Goal: Complete application form

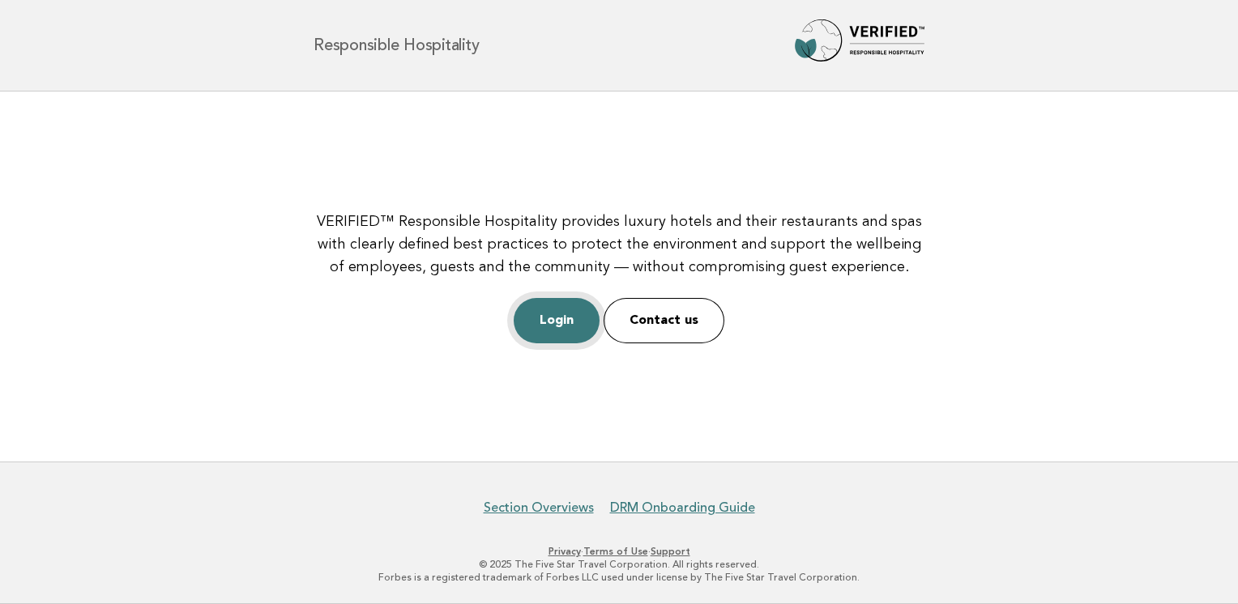
click at [549, 326] on link "Login" at bounding box center [556, 320] width 86 height 45
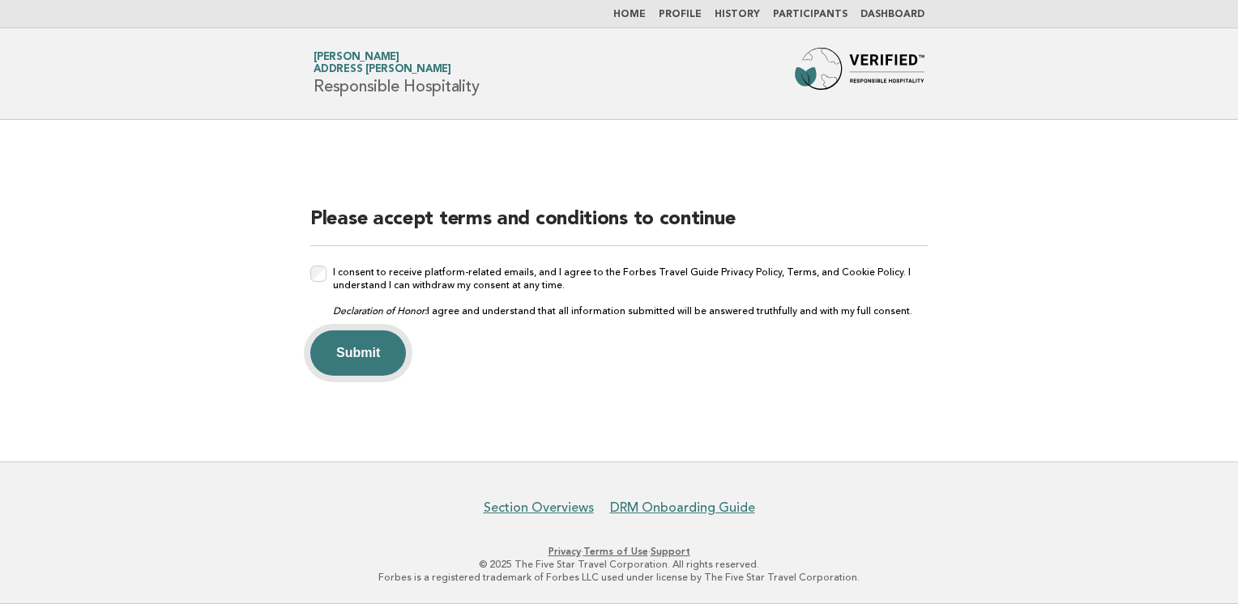
click at [350, 345] on button "Submit" at bounding box center [358, 352] width 96 height 45
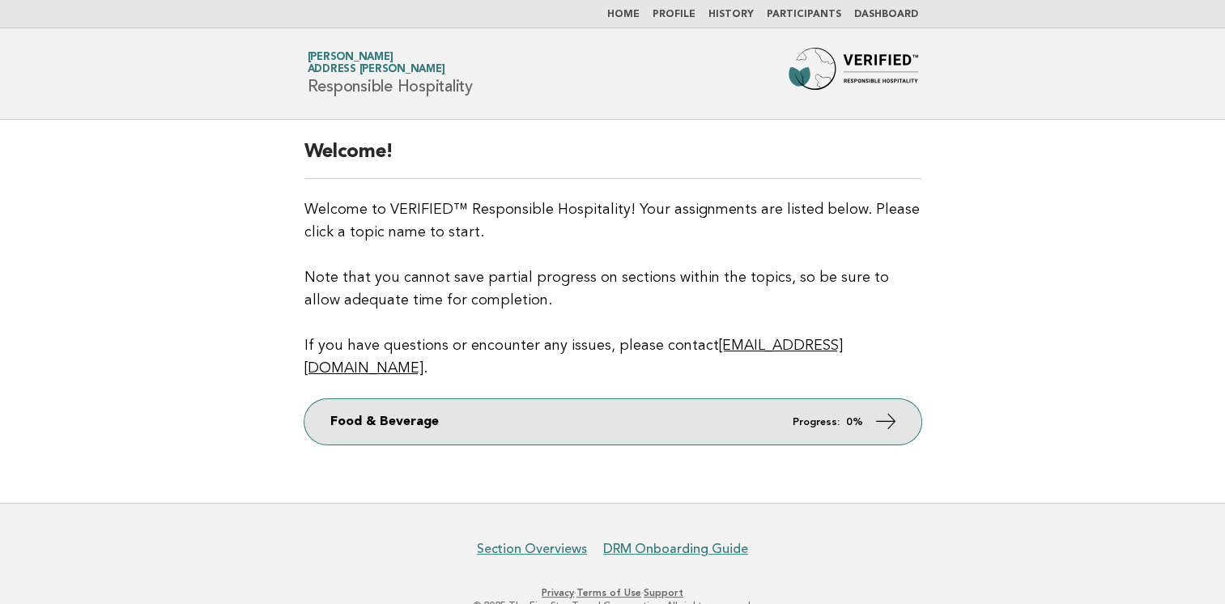
click at [684, 399] on link "Food & Beverage Progress: 0%" at bounding box center [613, 421] width 617 height 45
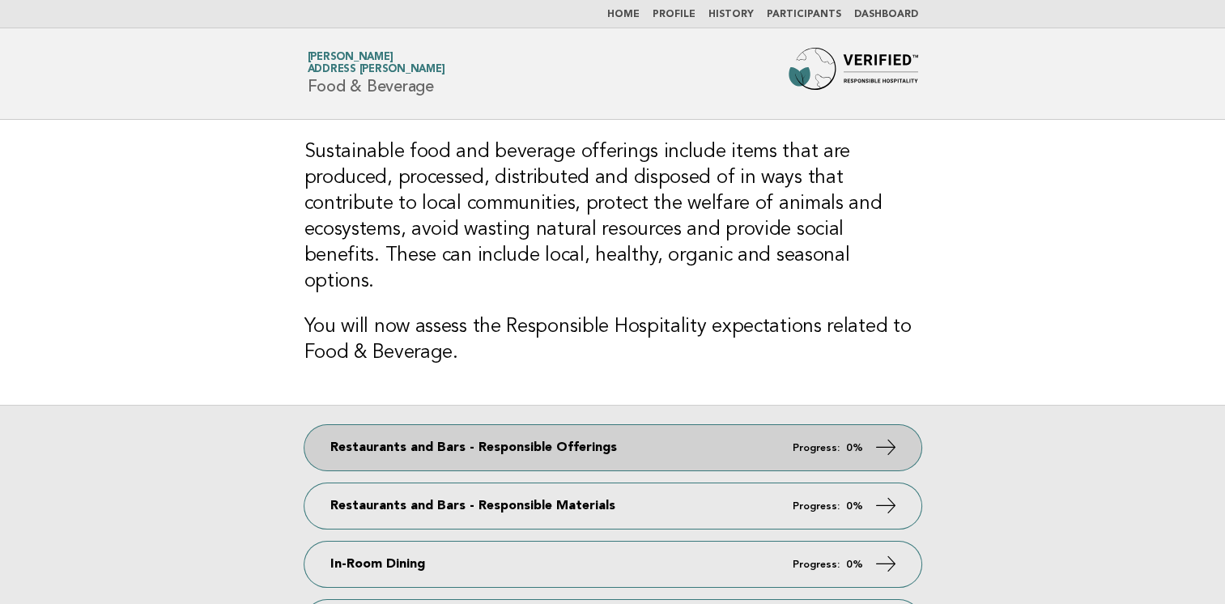
click at [596, 425] on link "Restaurants and Bars - Responsible Offerings Progress: 0%" at bounding box center [613, 447] width 617 height 45
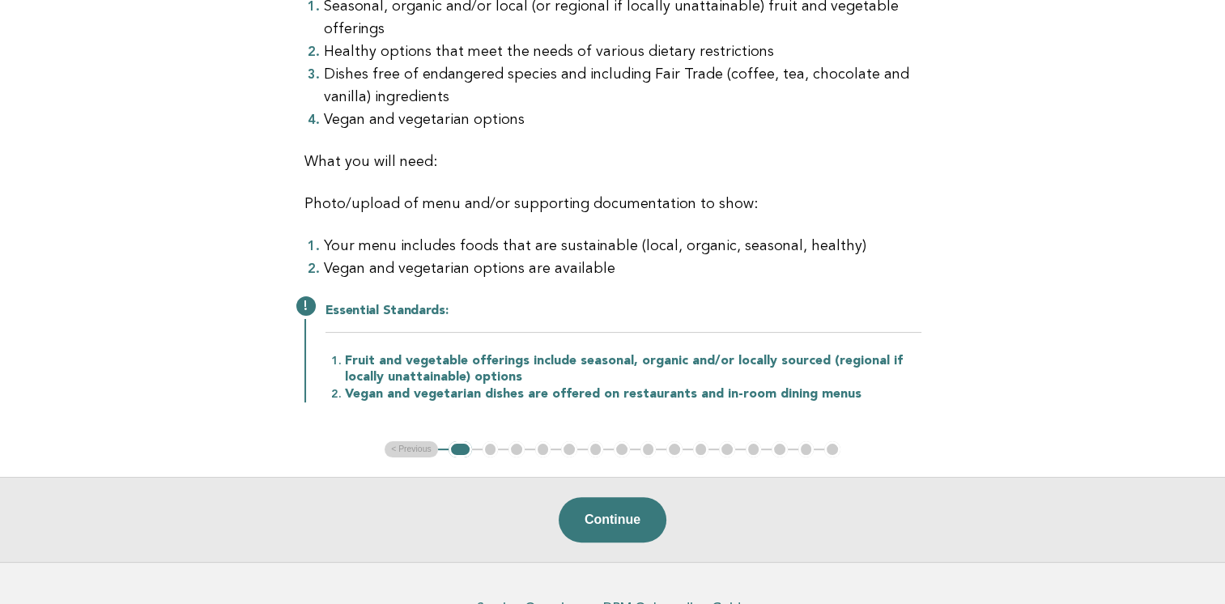
scroll to position [301, 0]
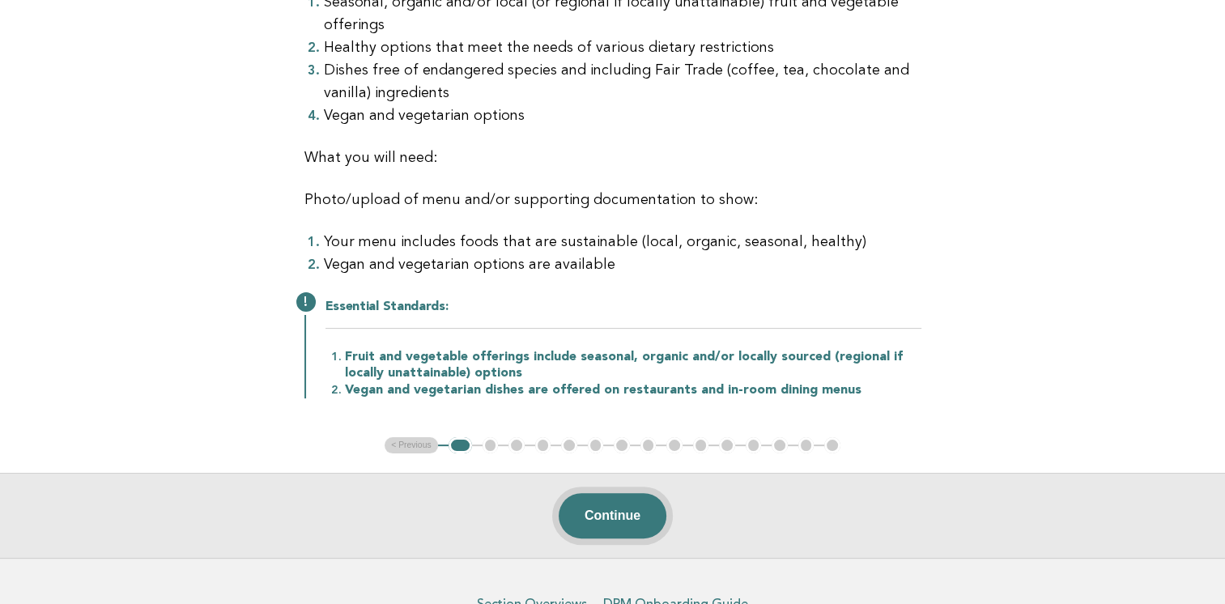
click at [622, 518] on button "Continue" at bounding box center [613, 515] width 108 height 45
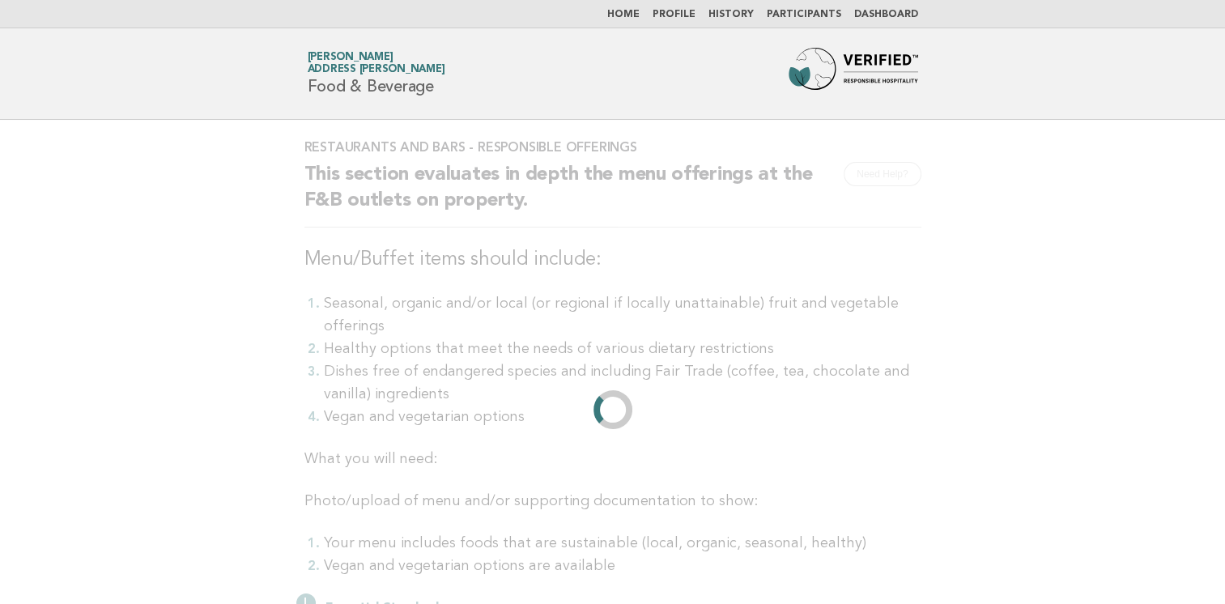
scroll to position [0, 0]
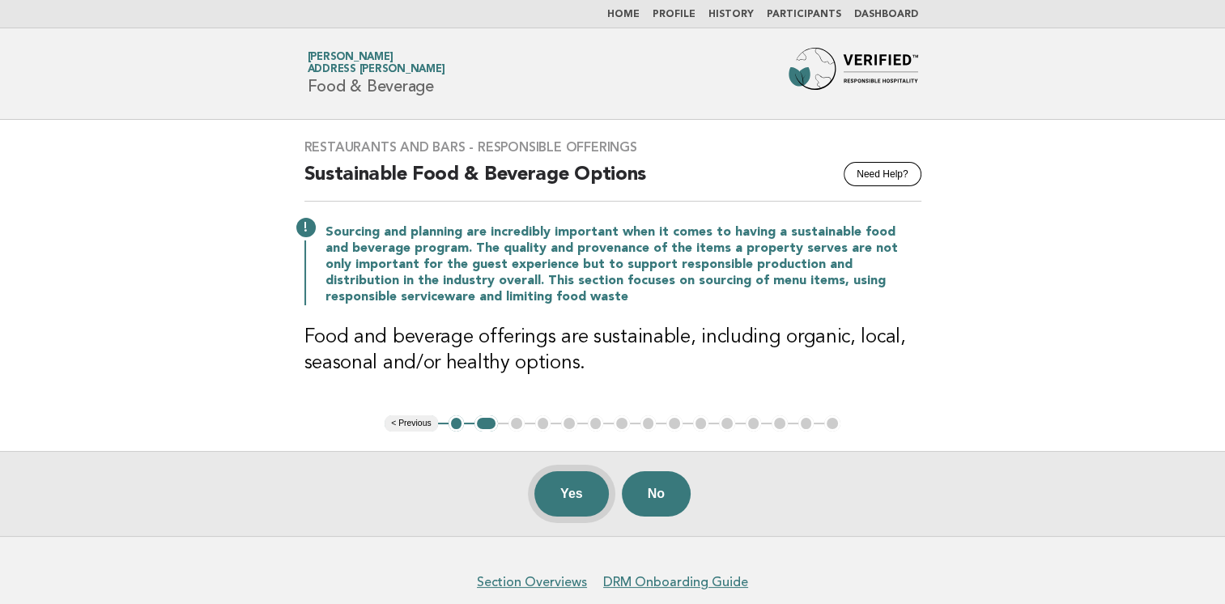
click at [572, 492] on button "Yes" at bounding box center [572, 493] width 75 height 45
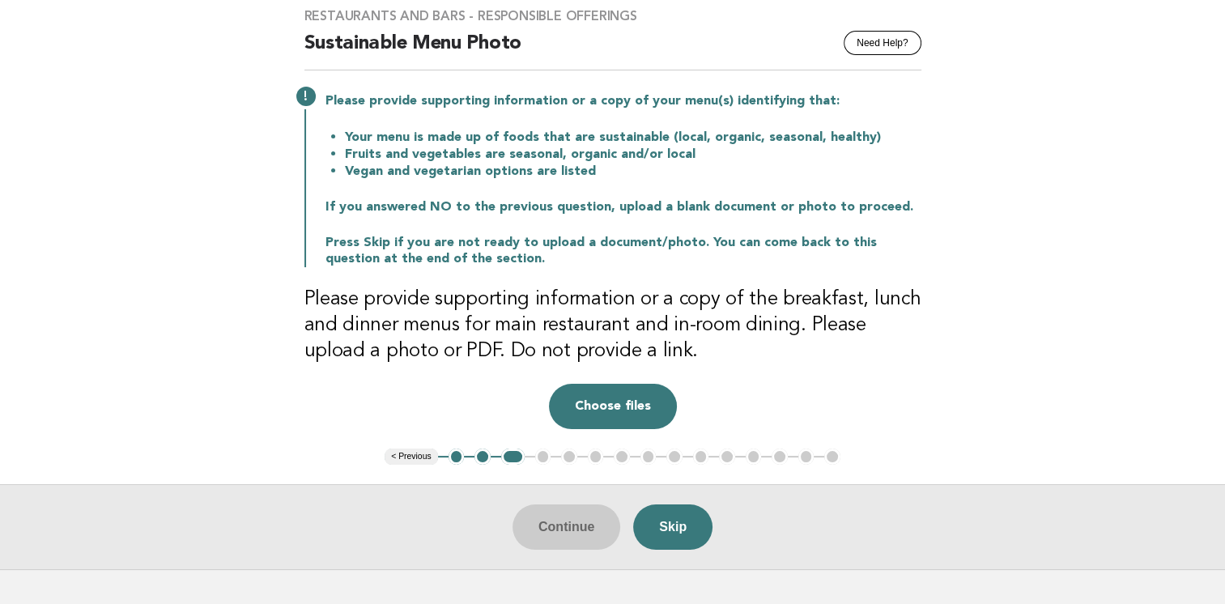
scroll to position [120, 0]
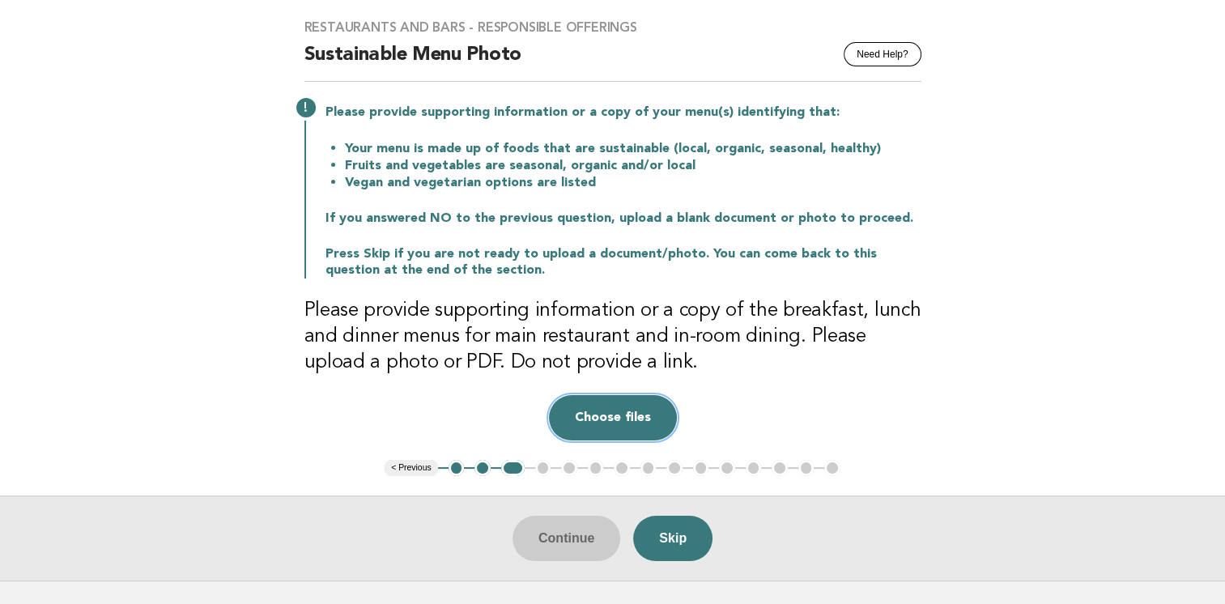
click at [612, 426] on button "Choose files" at bounding box center [613, 417] width 128 height 45
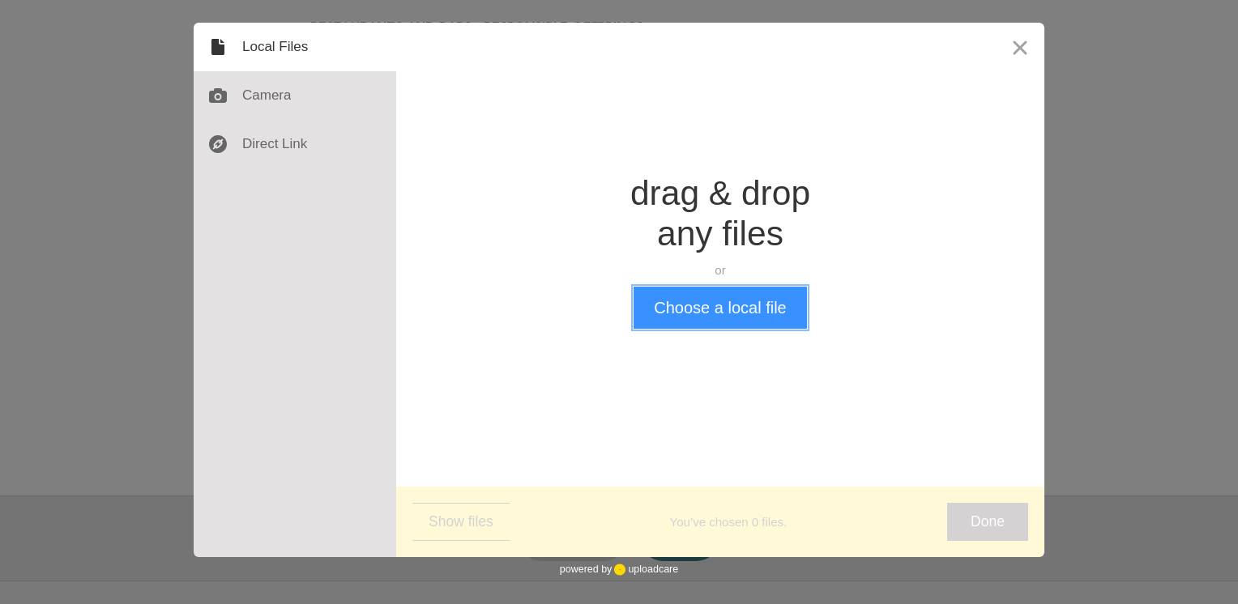
click at [740, 306] on button "Choose a local file" at bounding box center [719, 308] width 173 height 42
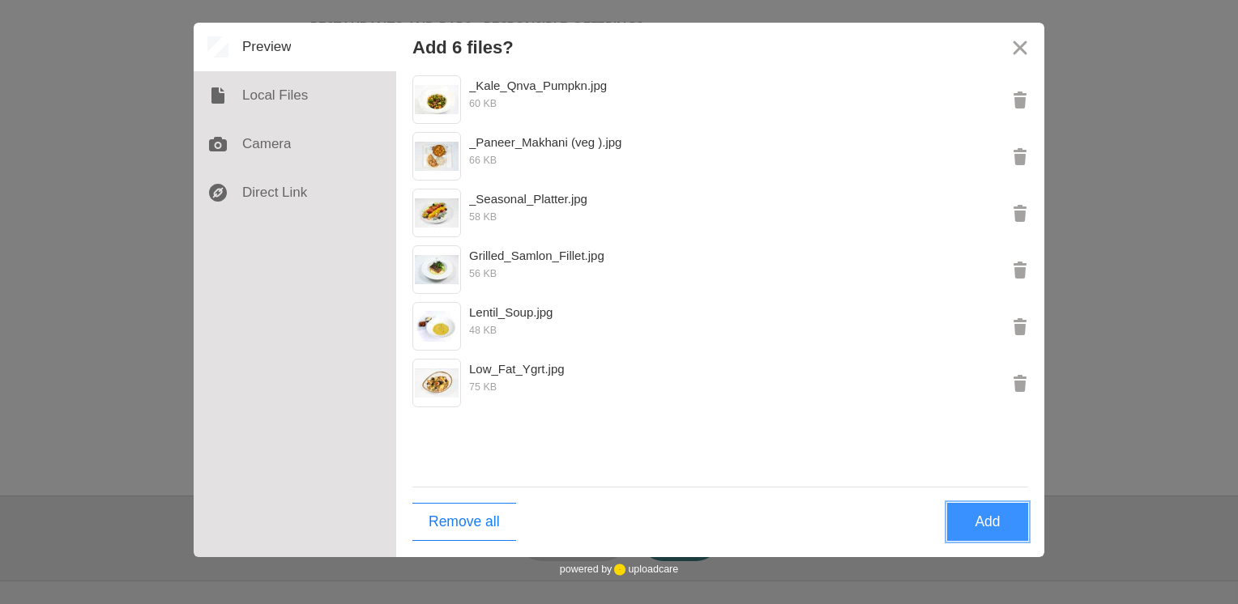
click at [977, 518] on button "Add" at bounding box center [987, 522] width 81 height 38
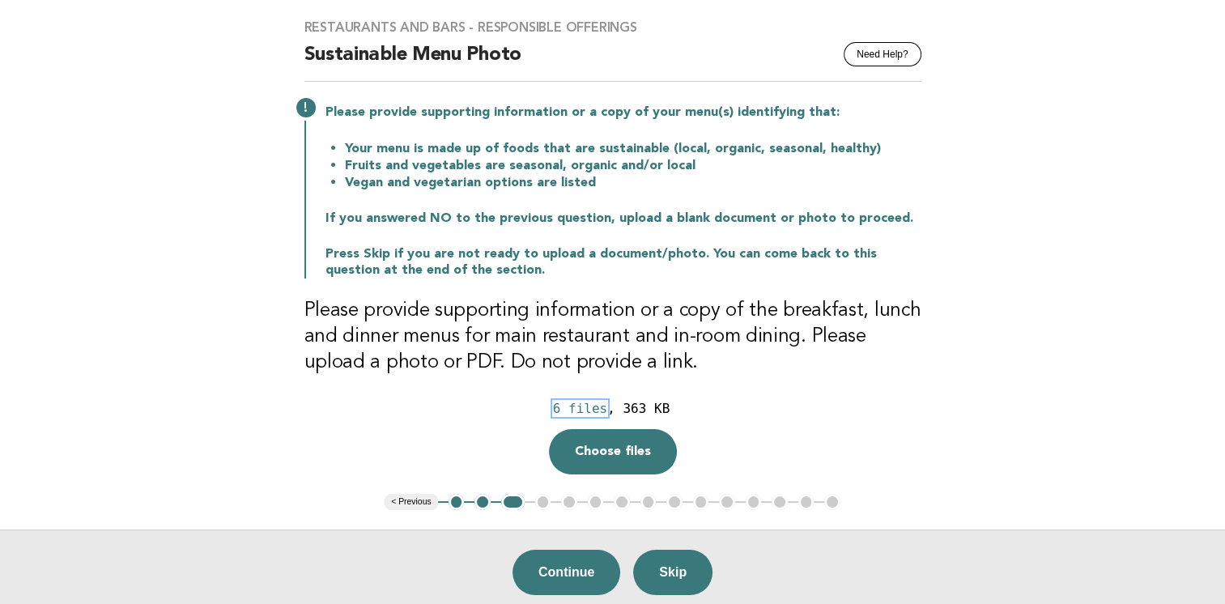
click at [589, 411] on div "6 files" at bounding box center [580, 408] width 54 height 15
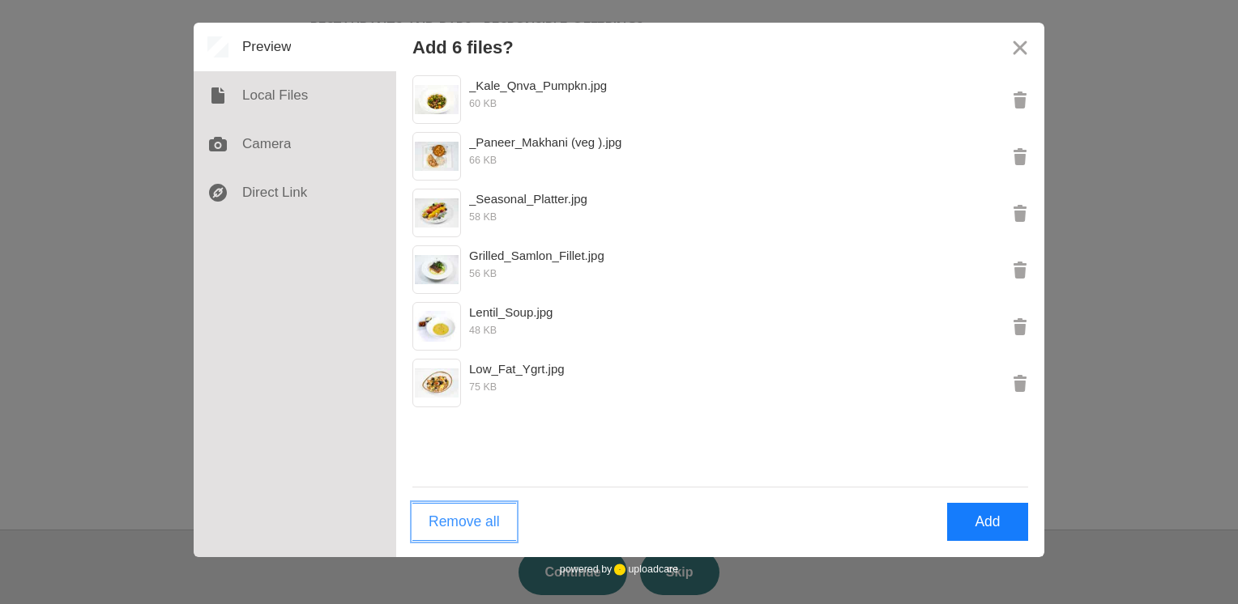
click at [451, 520] on button "Remove all" at bounding box center [464, 522] width 104 height 38
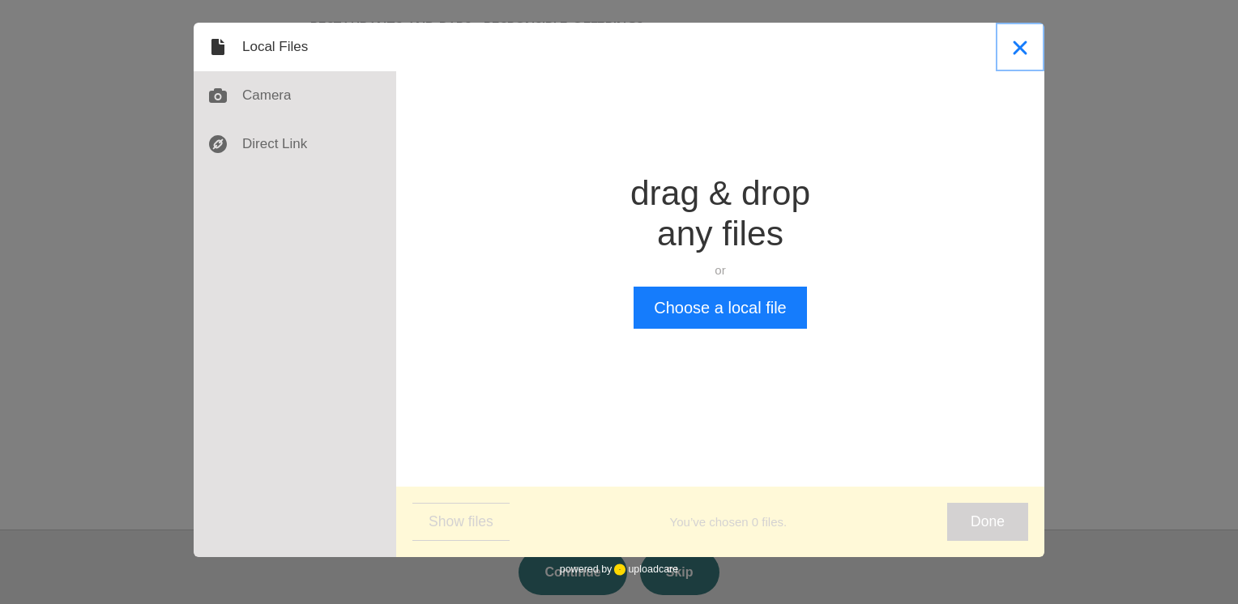
click at [1026, 44] on button "Close" at bounding box center [1019, 47] width 49 height 49
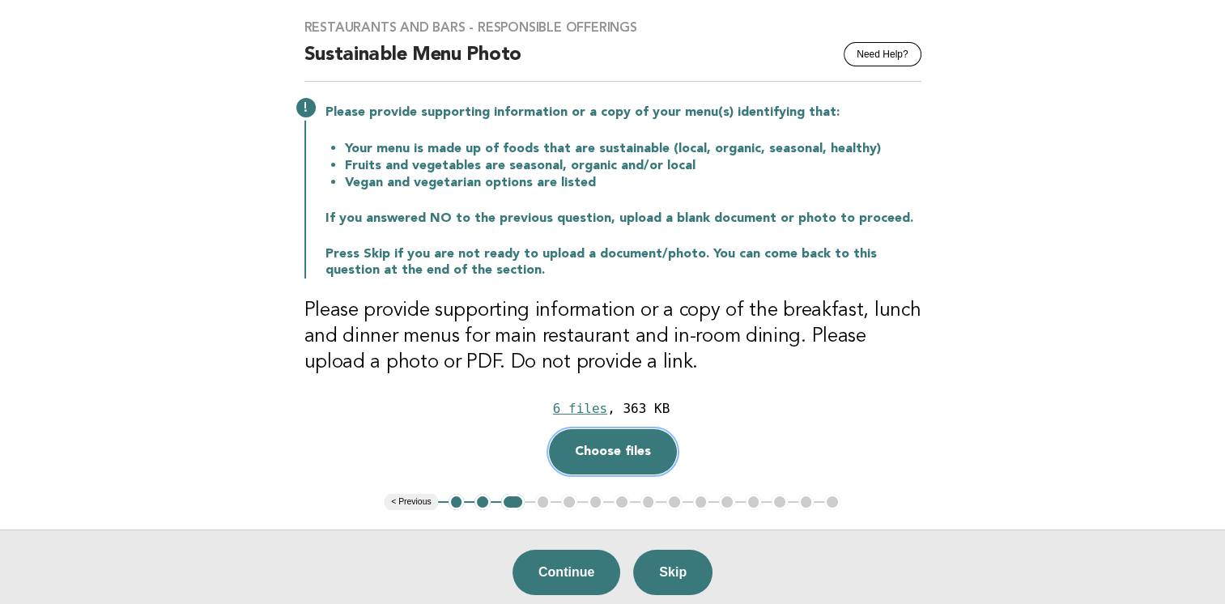
click at [625, 454] on button "Choose files" at bounding box center [613, 451] width 128 height 45
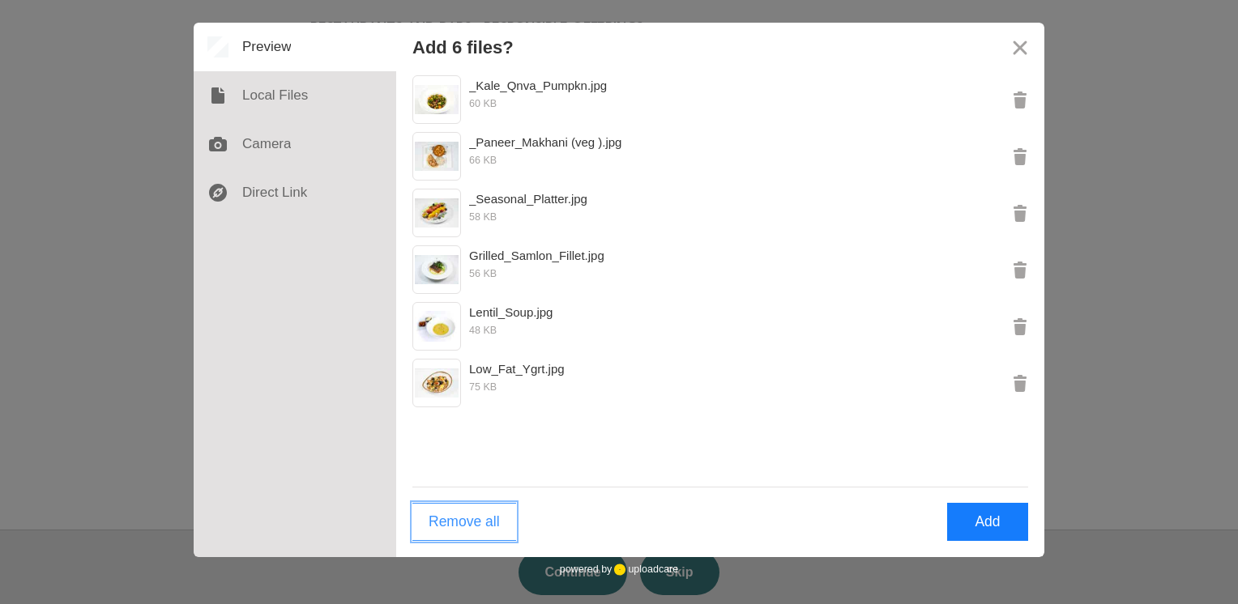
click at [475, 527] on button "Remove all" at bounding box center [464, 522] width 104 height 38
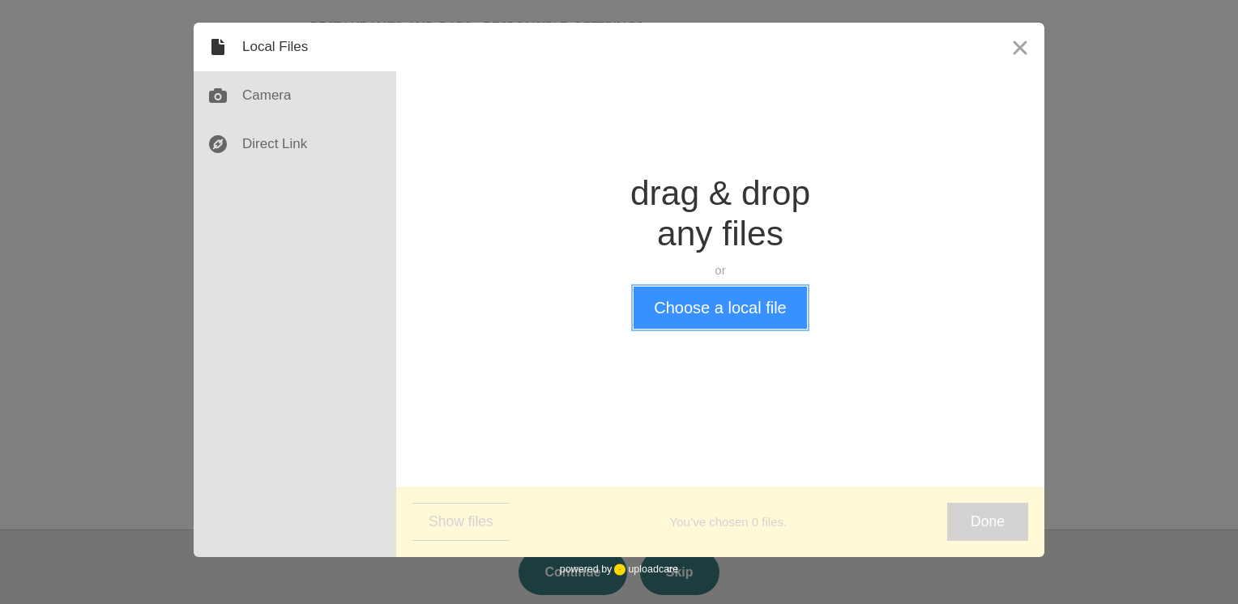
click at [689, 313] on button "Choose a local file" at bounding box center [719, 308] width 173 height 42
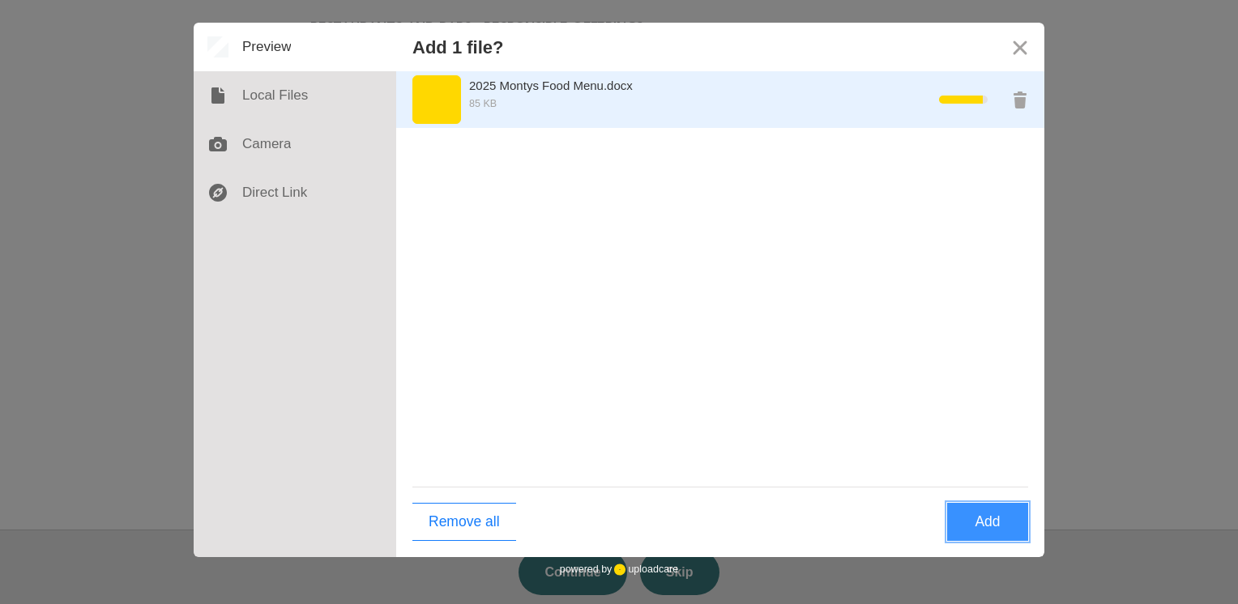
click at [441, 99] on div "Preview 2025 Montys Food Menu.docx" at bounding box center [436, 99] width 49 height 49
click at [441, 99] on use "Preview 2025 Montys Food Menu.docx" at bounding box center [436, 100] width 13 height 16
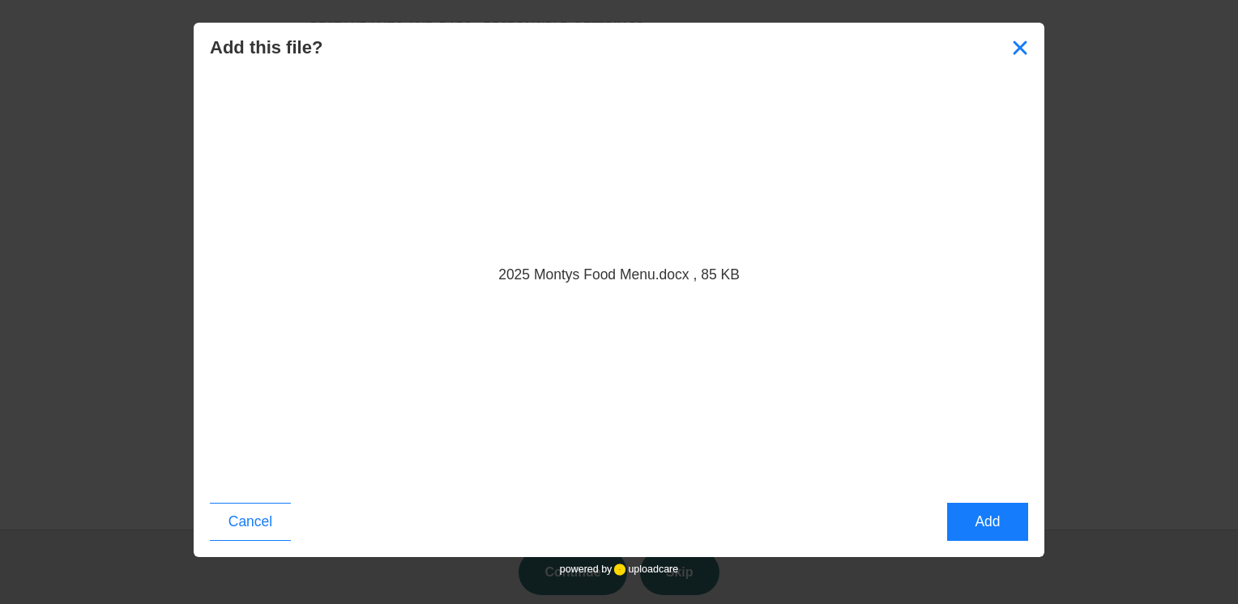
click at [1025, 53] on button "Close" at bounding box center [1019, 47] width 49 height 49
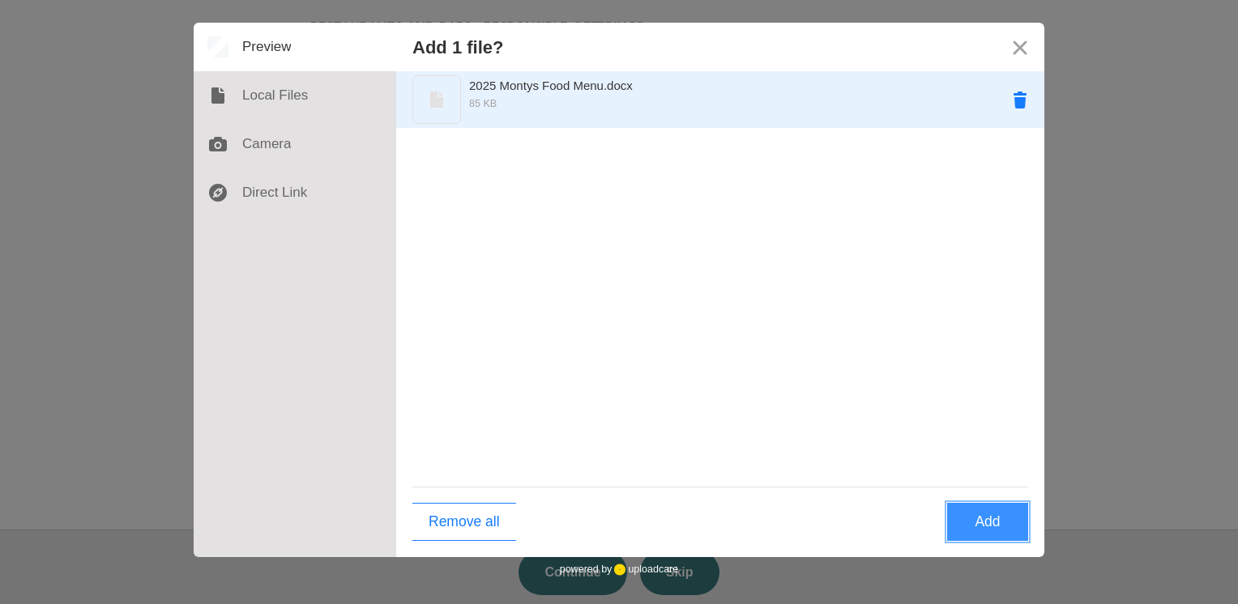
click at [1019, 93] on button "Remove 2025 Montys Food Menu.docx" at bounding box center [1019, 99] width 49 height 49
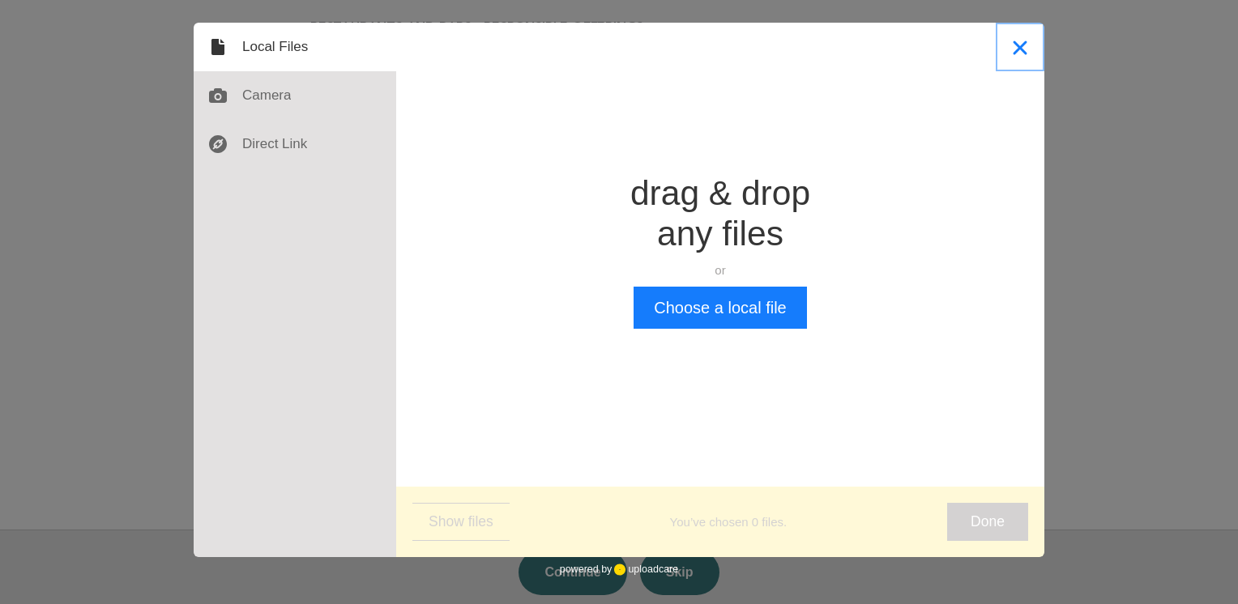
click at [1027, 53] on button "Close" at bounding box center [1019, 47] width 49 height 49
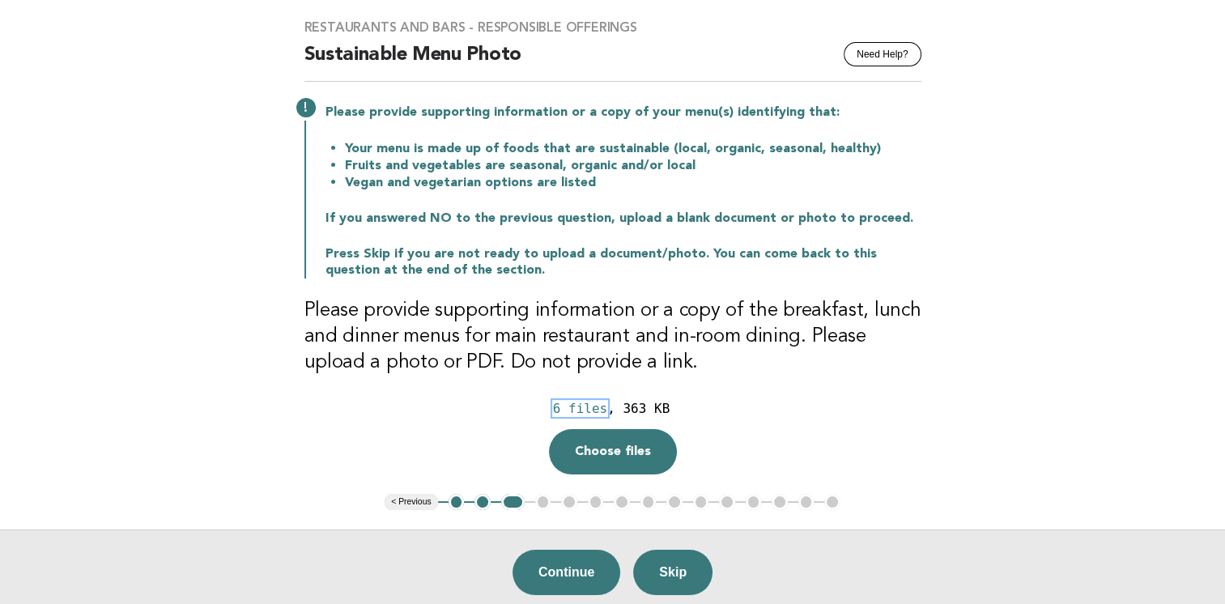
click at [592, 413] on div "6 files" at bounding box center [580, 408] width 54 height 15
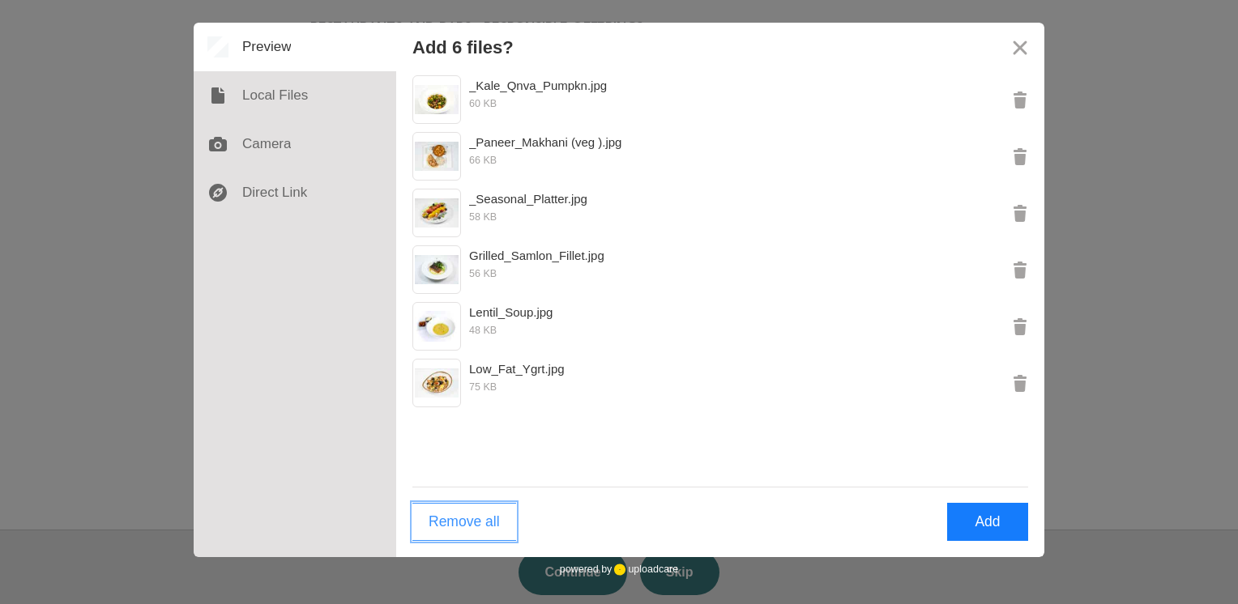
click at [496, 515] on button "Remove all" at bounding box center [464, 522] width 104 height 38
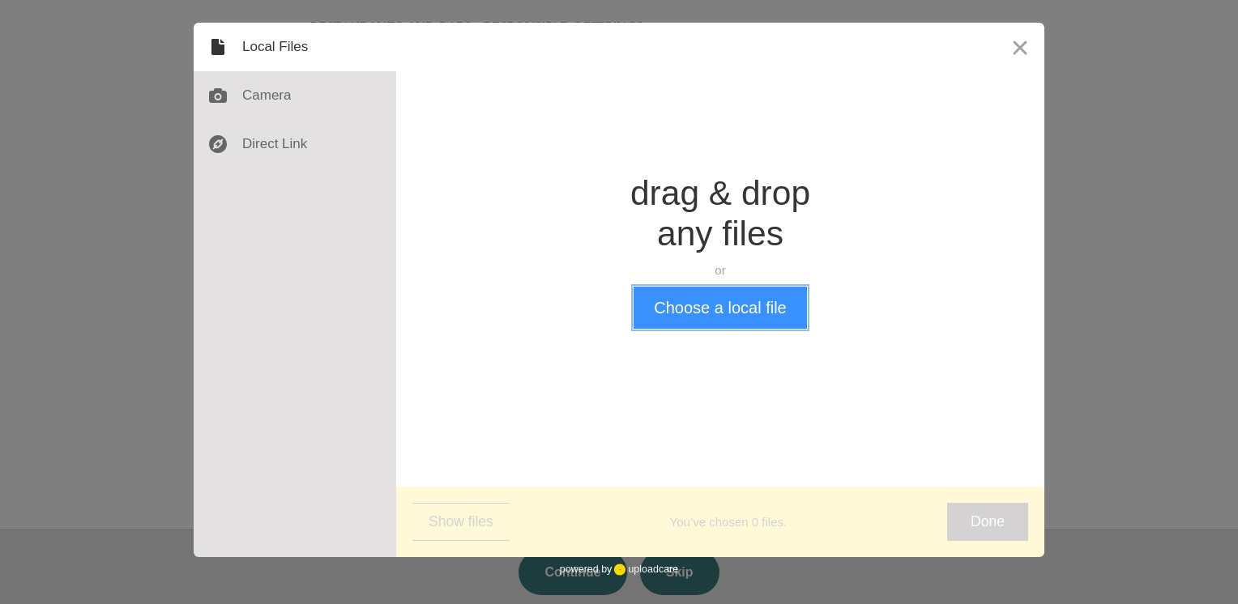
click at [714, 303] on button "Choose a local file" at bounding box center [719, 308] width 173 height 42
click at [684, 300] on button "Choose a local file" at bounding box center [719, 308] width 173 height 42
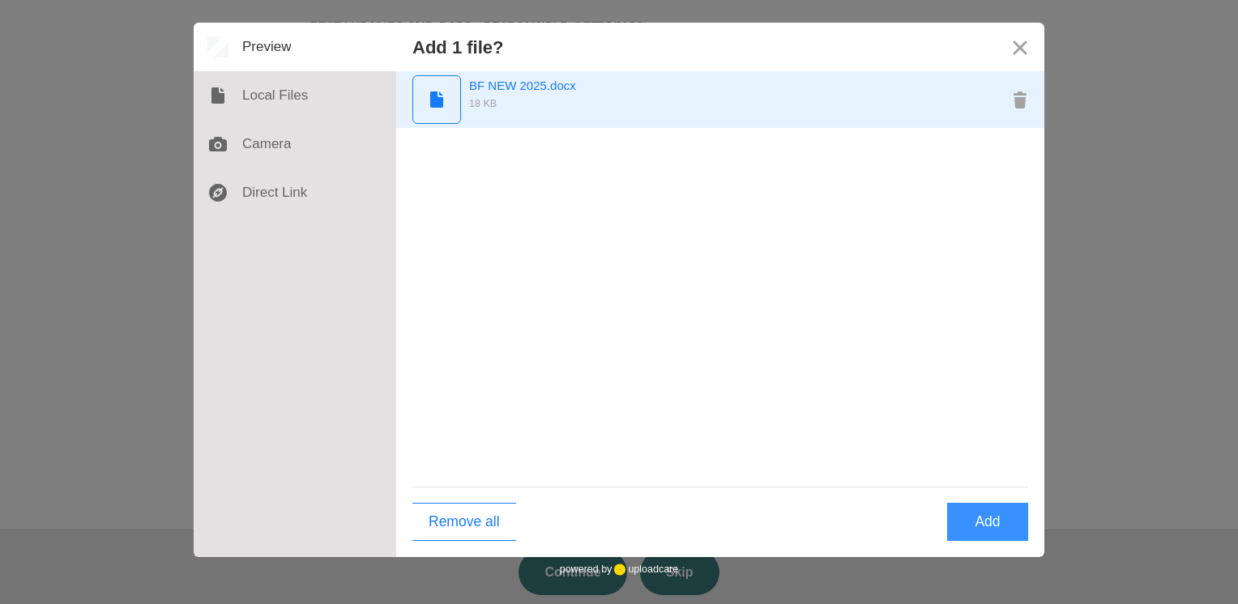
click at [444, 103] on div "Preview BF NEW 2025.docx" at bounding box center [436, 99] width 49 height 49
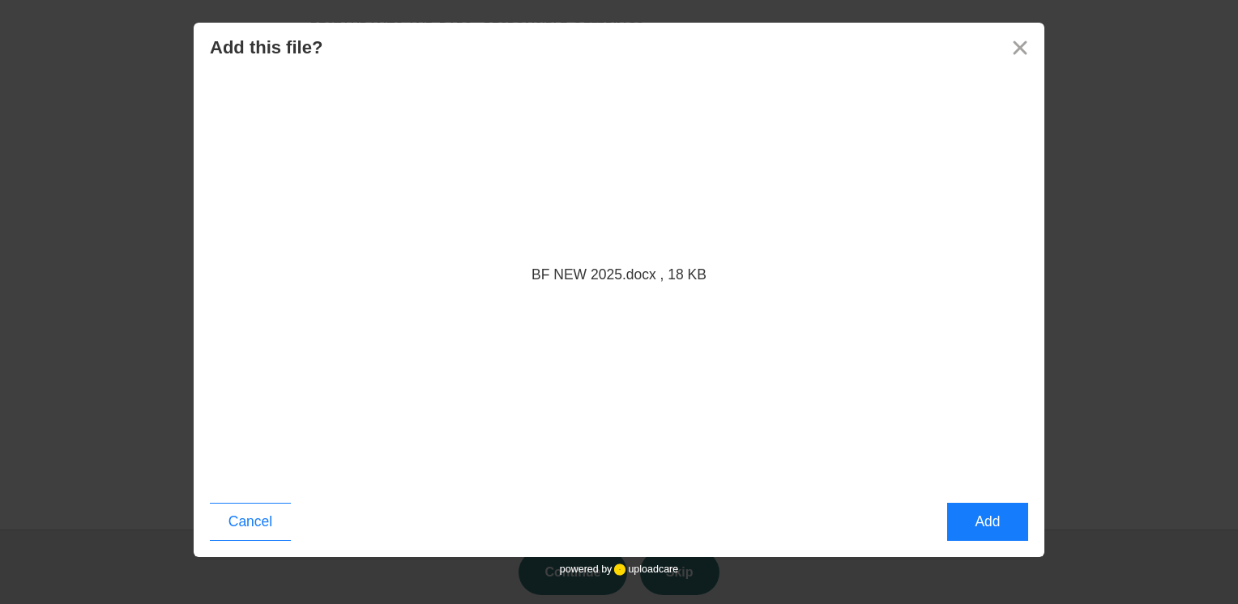
click at [547, 271] on div "BF NEW 2025.docx , 18 KB" at bounding box center [618, 275] width 175 height 20
click at [658, 277] on div "BF NEW 2025.docx , 18 KB" at bounding box center [618, 275] width 175 height 20
click at [993, 526] on button "Add" at bounding box center [987, 522] width 81 height 38
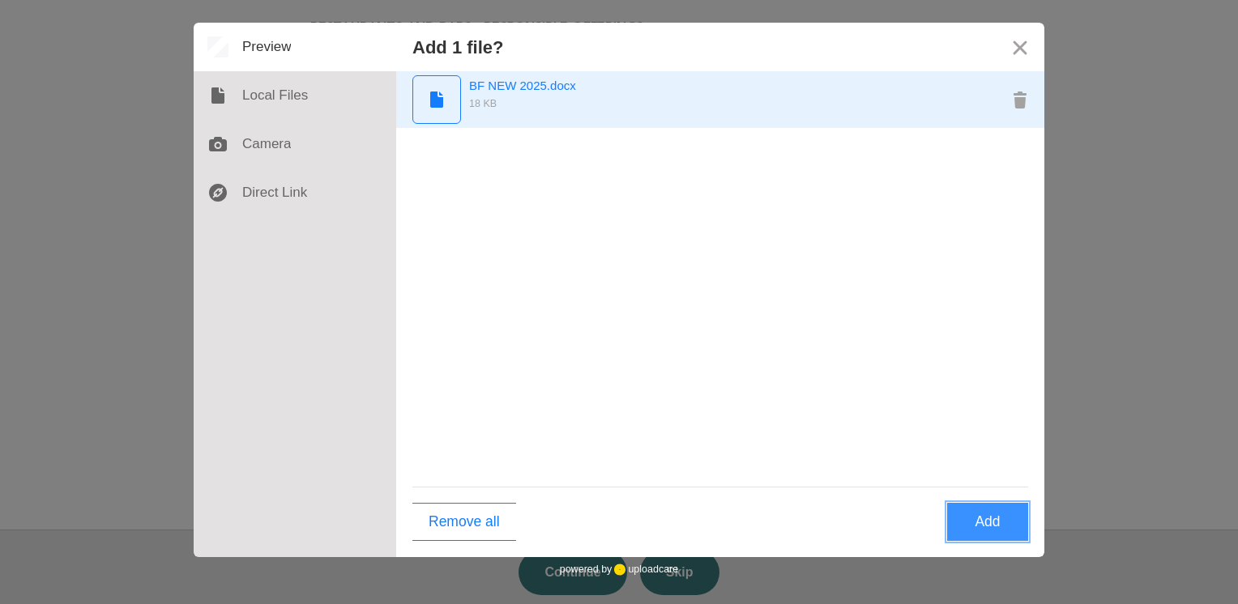
click at [515, 87] on div "BF NEW 2025.docx" at bounding box center [610, 85] width 283 height 20
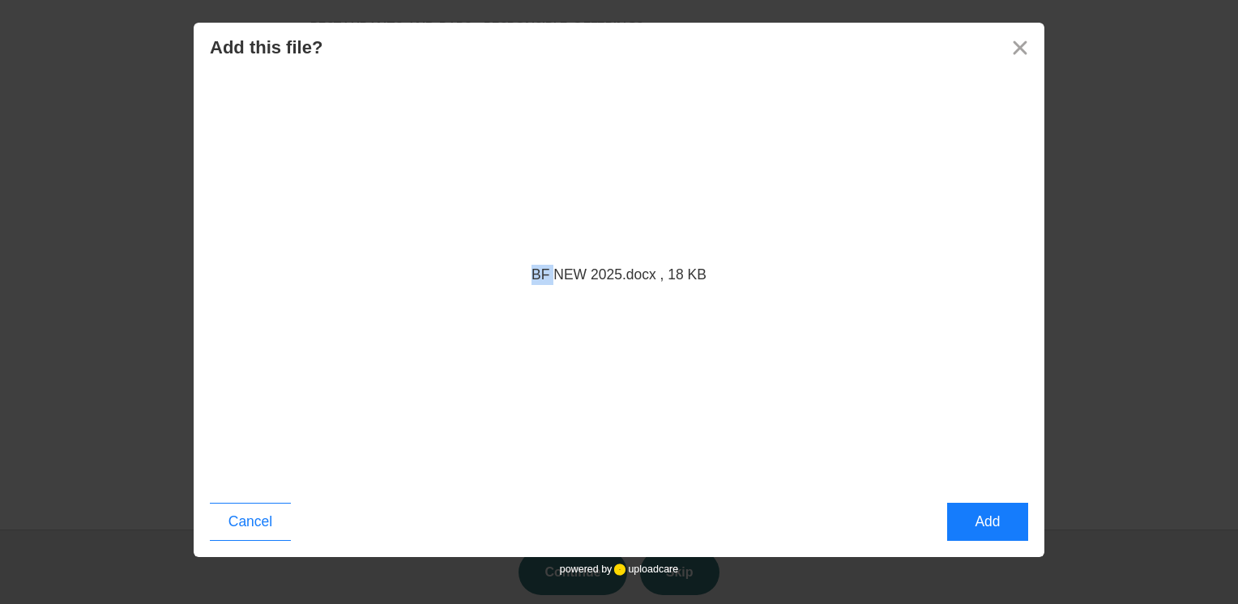
click at [515, 87] on div "BF NEW 2025.docx , 18 KB" at bounding box center [619, 278] width 850 height 415
drag, startPoint x: 515, startPoint y: 87, endPoint x: 619, endPoint y: 177, distance: 137.2
click at [619, 177] on div "BF NEW 2025.docx , 18 KB" at bounding box center [619, 278] width 850 height 415
click at [1020, 50] on button "Close" at bounding box center [1019, 47] width 49 height 49
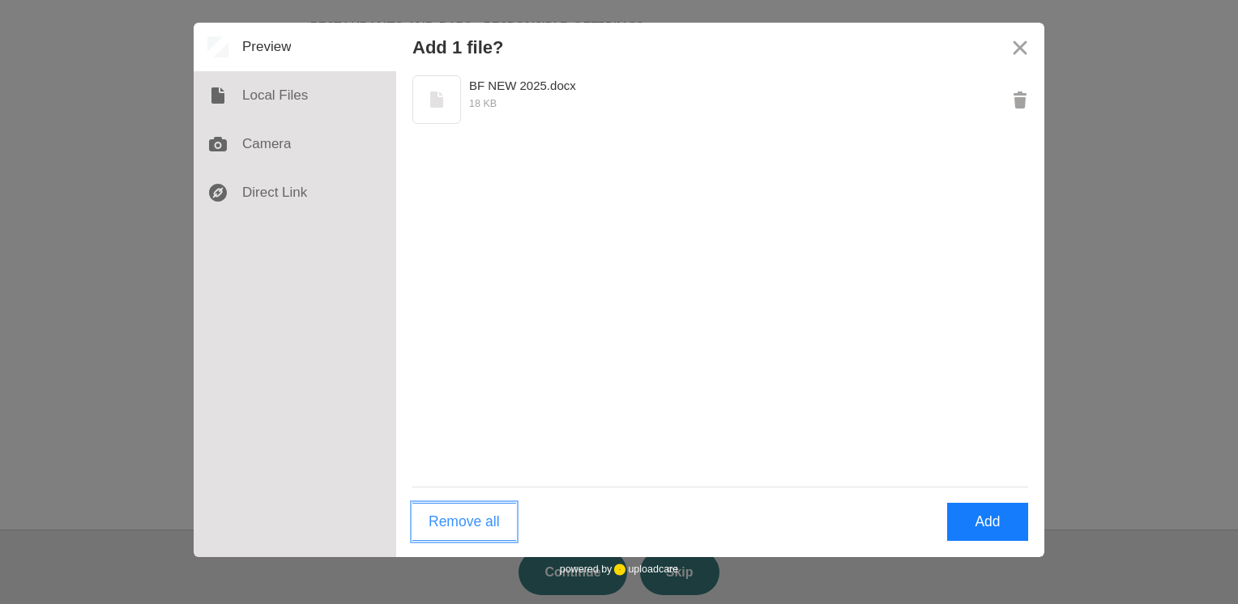
click at [480, 529] on button "Remove all" at bounding box center [464, 522] width 104 height 38
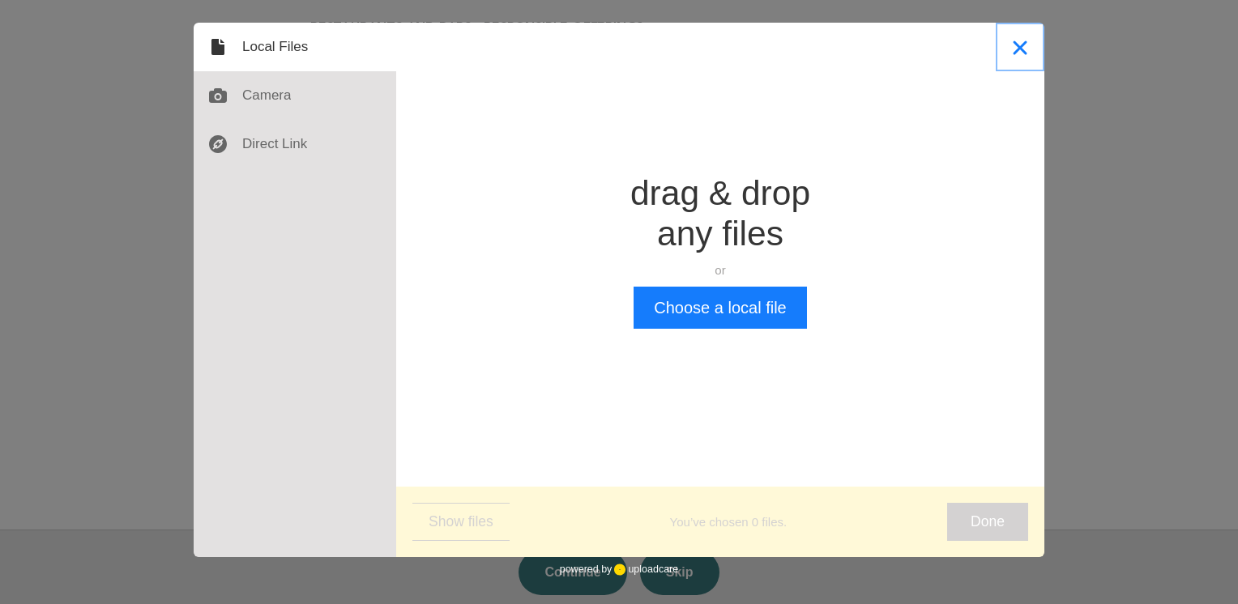
click at [1019, 47] on button "Close" at bounding box center [1019, 47] width 49 height 49
